Goal: Task Accomplishment & Management: Manage account settings

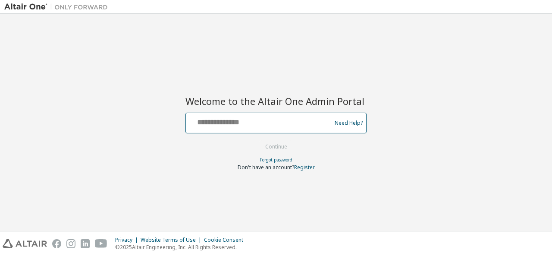
click at [260, 123] on input "text" at bounding box center [259, 121] width 141 height 13
click at [233, 123] on input "text" at bounding box center [259, 121] width 141 height 13
paste input "**********"
type input "**********"
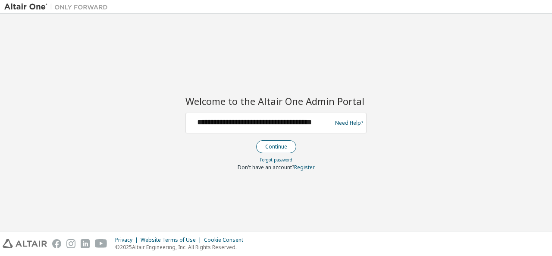
click at [288, 145] on button "Continue" at bounding box center [276, 146] width 40 height 13
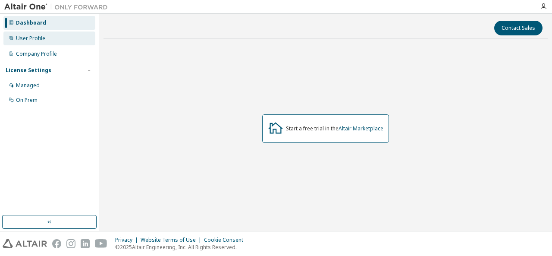
click at [50, 44] on div "User Profile" at bounding box center [49, 38] width 92 height 14
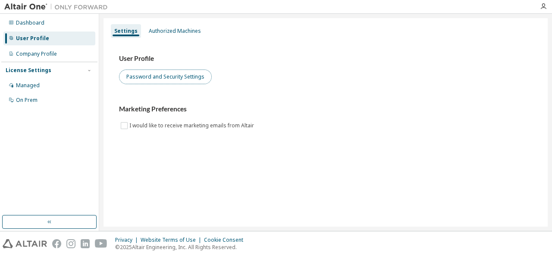
click at [162, 79] on button "Password and Security Settings" at bounding box center [165, 76] width 93 height 15
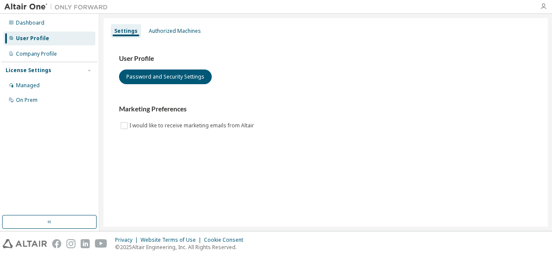
click at [545, 9] on icon "button" at bounding box center [543, 6] width 7 height 7
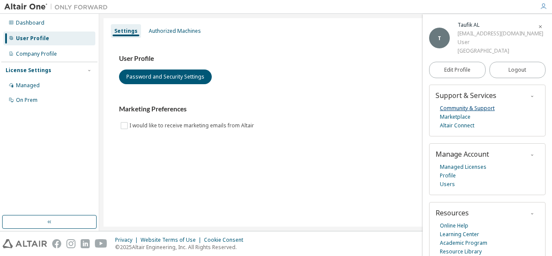
scroll to position [42, 0]
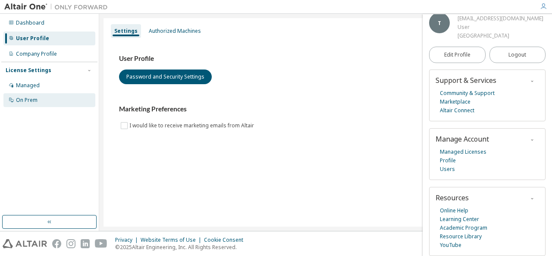
click at [44, 100] on div "On Prem" at bounding box center [49, 100] width 92 height 14
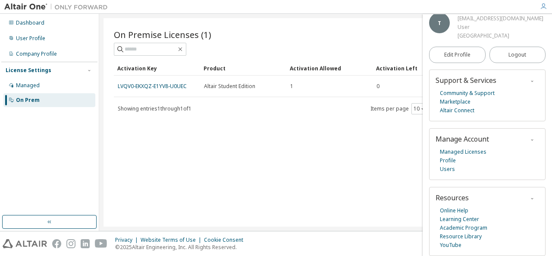
click at [333, 123] on div "On Premise Licenses (1) Clear Load Save Save As Field Operator Value Select fil…" at bounding box center [326, 122] width 444 height 208
click at [465, 154] on link "Managed Licenses" at bounding box center [463, 152] width 47 height 9
